Goal: Navigation & Orientation: Find specific page/section

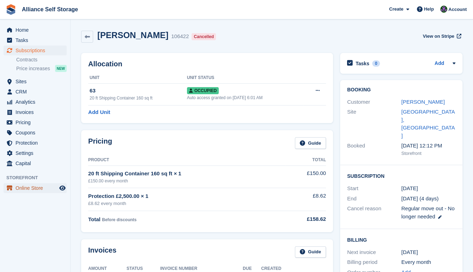
click at [25, 190] on span "Online Store" at bounding box center [37, 188] width 42 height 10
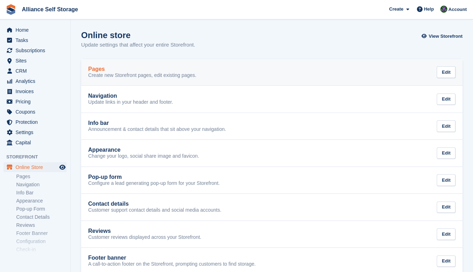
click at [166, 70] on div "Pages" at bounding box center [142, 69] width 108 height 6
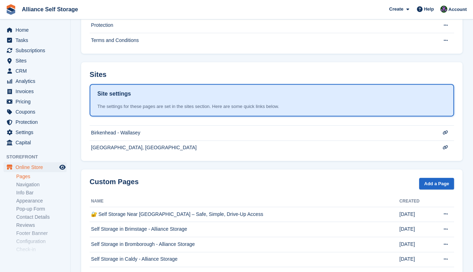
scroll to position [139, 0]
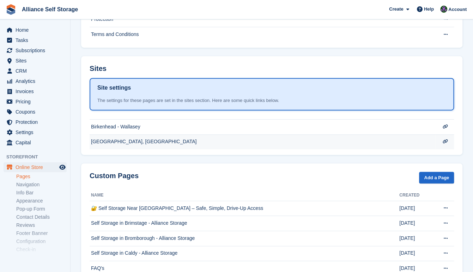
click at [129, 142] on td "[GEOGRAPHIC_DATA], [GEOGRAPHIC_DATA]" at bounding box center [263, 141] width 346 height 15
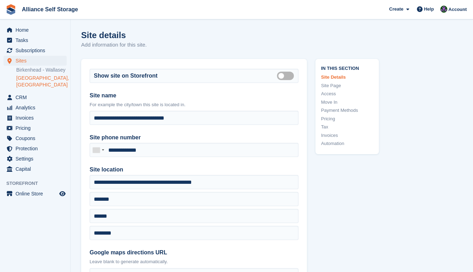
drag, startPoint x: 475, startPoint y: 16, endPoint x: 474, endPoint y: -11, distance: 26.9
click at [473, 0] on html "Alliance Self Storage Create Subscription Invoice Contact Deal Discount Page He…" at bounding box center [236, 136] width 473 height 272
click at [37, 197] on span "Online Store" at bounding box center [37, 194] width 42 height 10
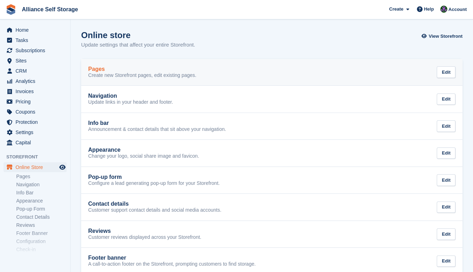
click at [221, 80] on link "Pages Create new Storefront pages, edit existing pages. Edit" at bounding box center [272, 72] width 382 height 27
